Goal: Information Seeking & Learning: Check status

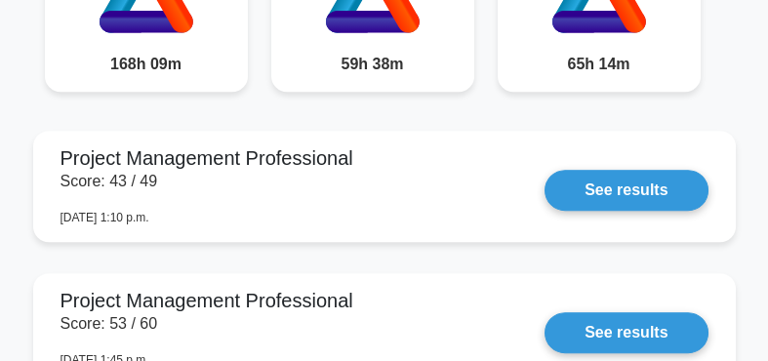
scroll to position [1157, 0]
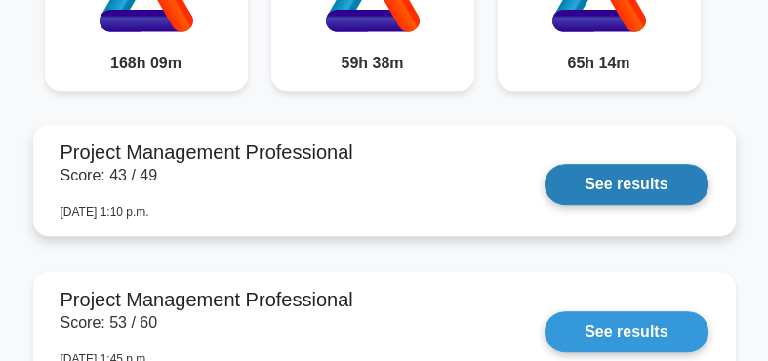
click at [571, 181] on link "See results" at bounding box center [626, 184] width 163 height 41
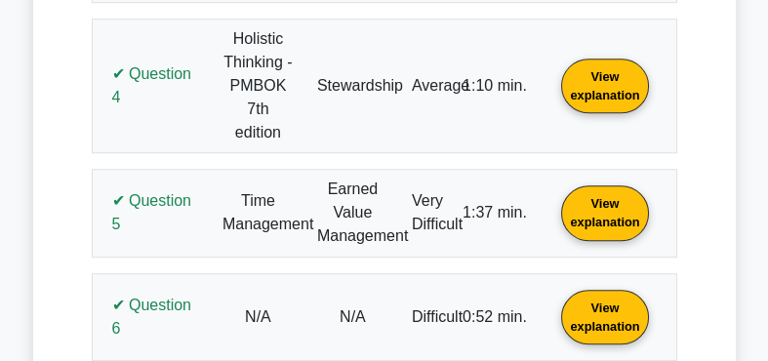
scroll to position [1740, 0]
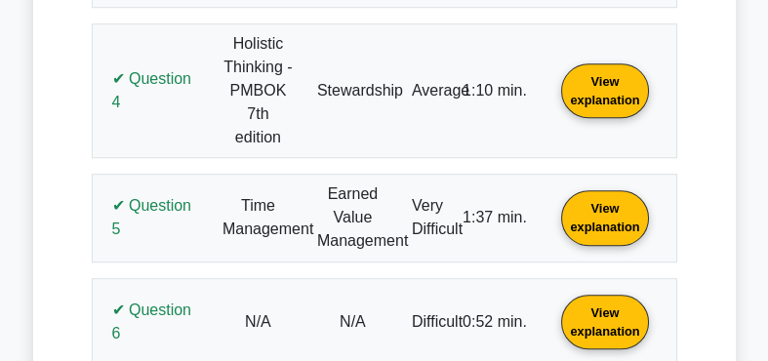
click at [609, 213] on link "View explanation" at bounding box center [604, 217] width 102 height 17
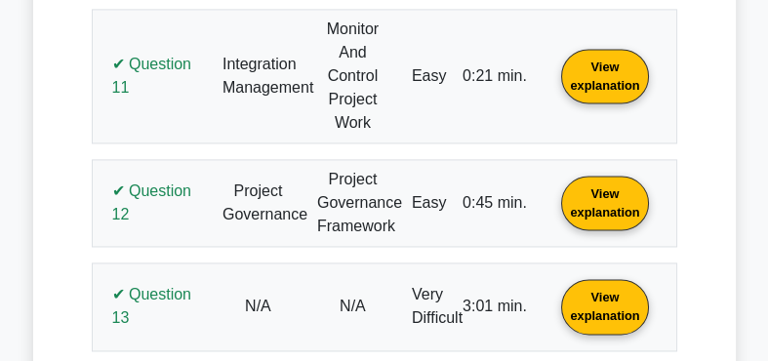
scroll to position [3854, 0]
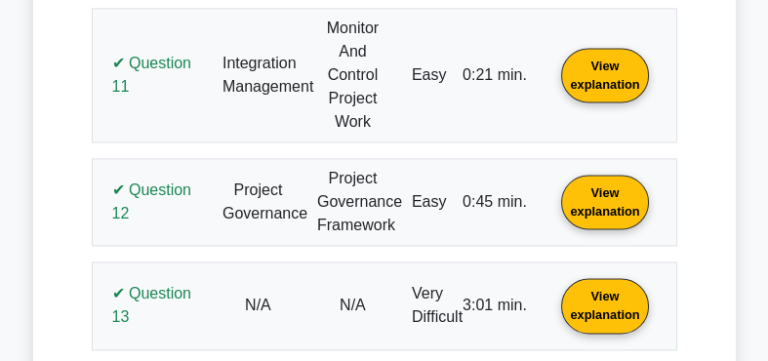
click at [592, 298] on link "View explanation" at bounding box center [604, 306] width 102 height 17
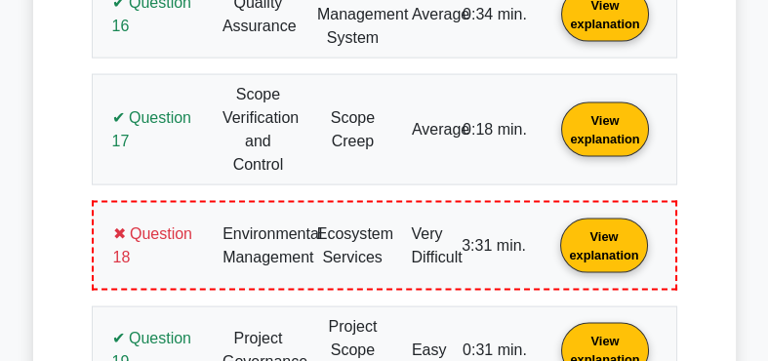
scroll to position [5337, 0]
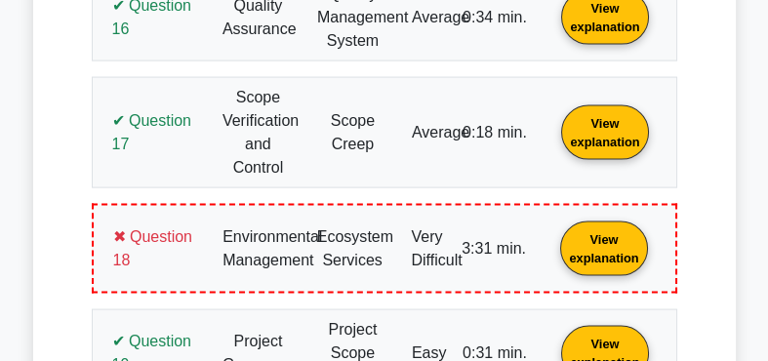
click at [586, 238] on link "View explanation" at bounding box center [603, 246] width 102 height 17
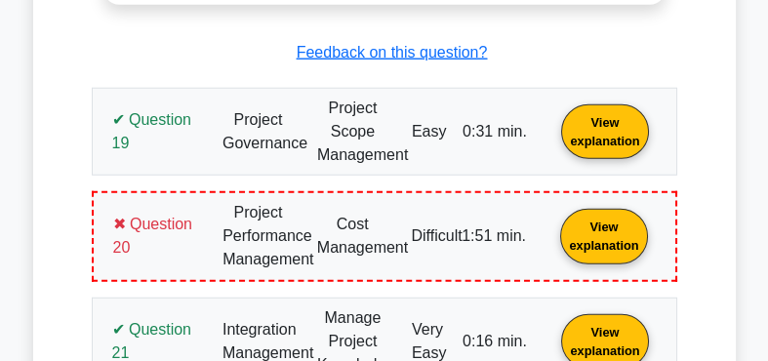
scroll to position [6557, 0]
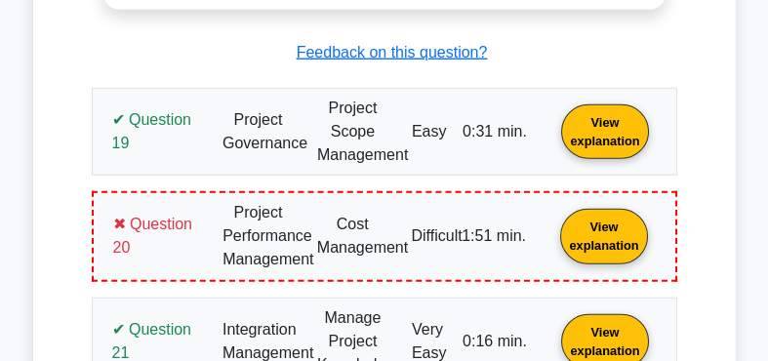
click at [600, 226] on link "View explanation" at bounding box center [603, 234] width 102 height 17
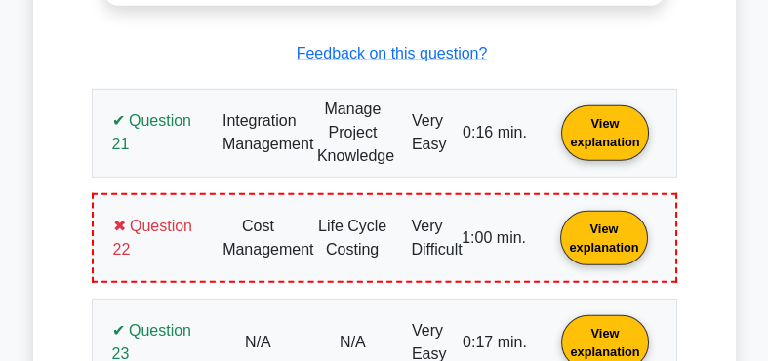
scroll to position [7738, 0]
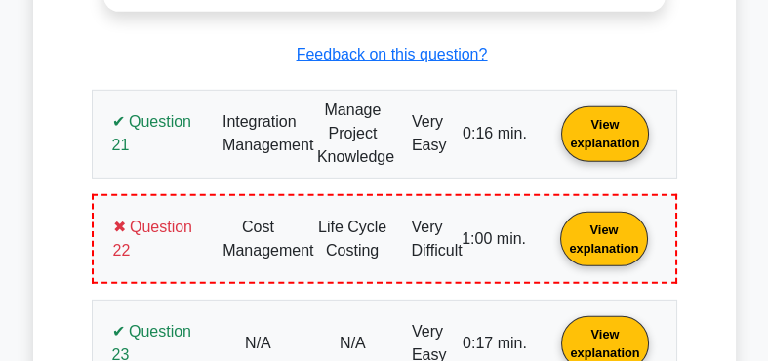
click at [602, 229] on link "View explanation" at bounding box center [603, 237] width 102 height 17
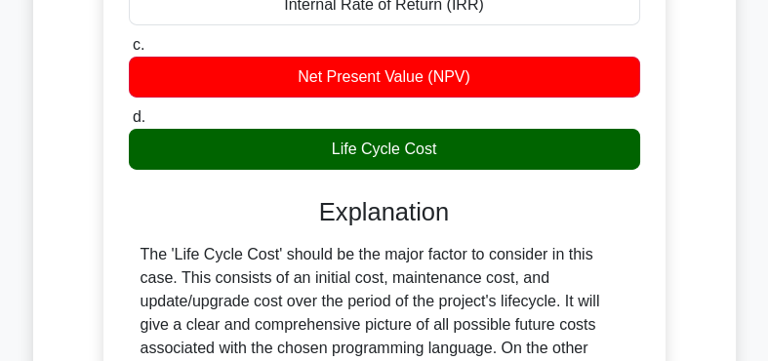
scroll to position [8325, 0]
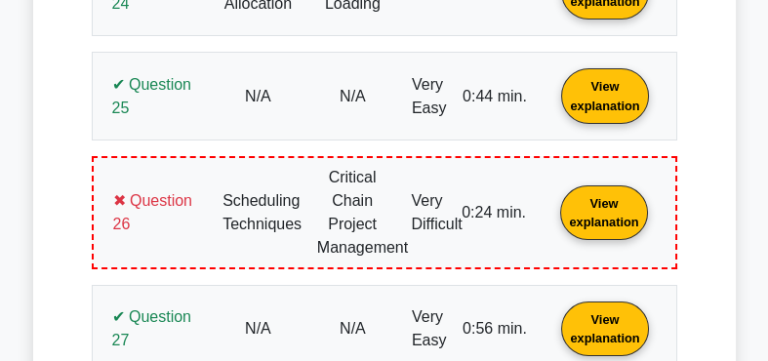
scroll to position [9120, 0]
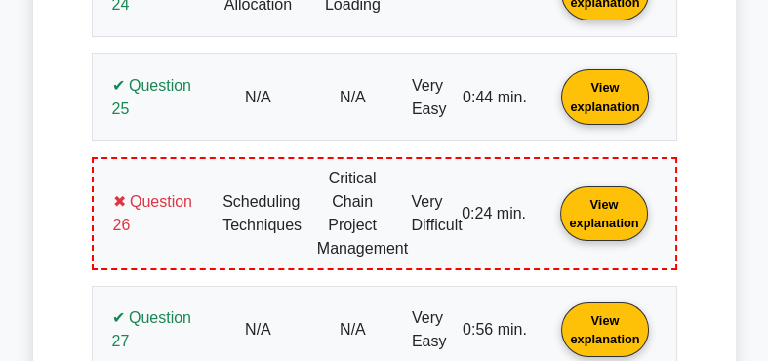
click at [596, 204] on link "View explanation" at bounding box center [603, 212] width 102 height 17
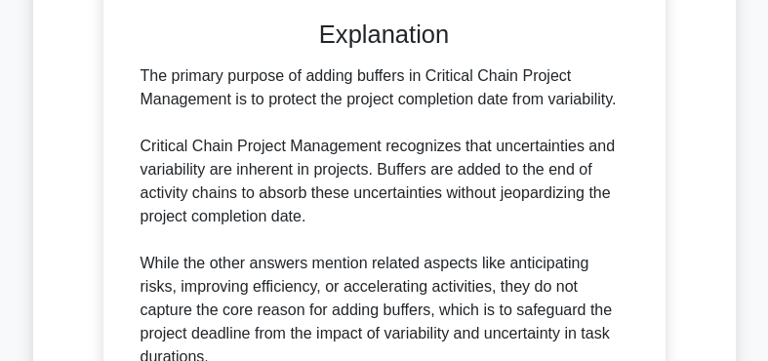
scroll to position [9754, 0]
